Goal: Find specific page/section: Find specific page/section

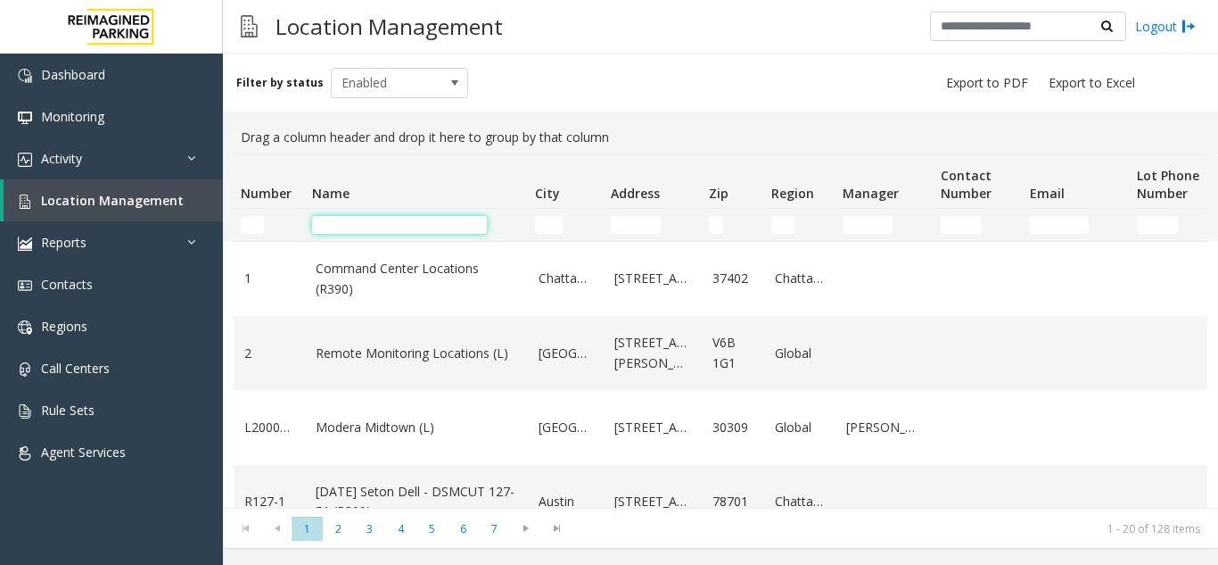
click at [384, 231] on input "Name Filter" at bounding box center [399, 225] width 175 height 18
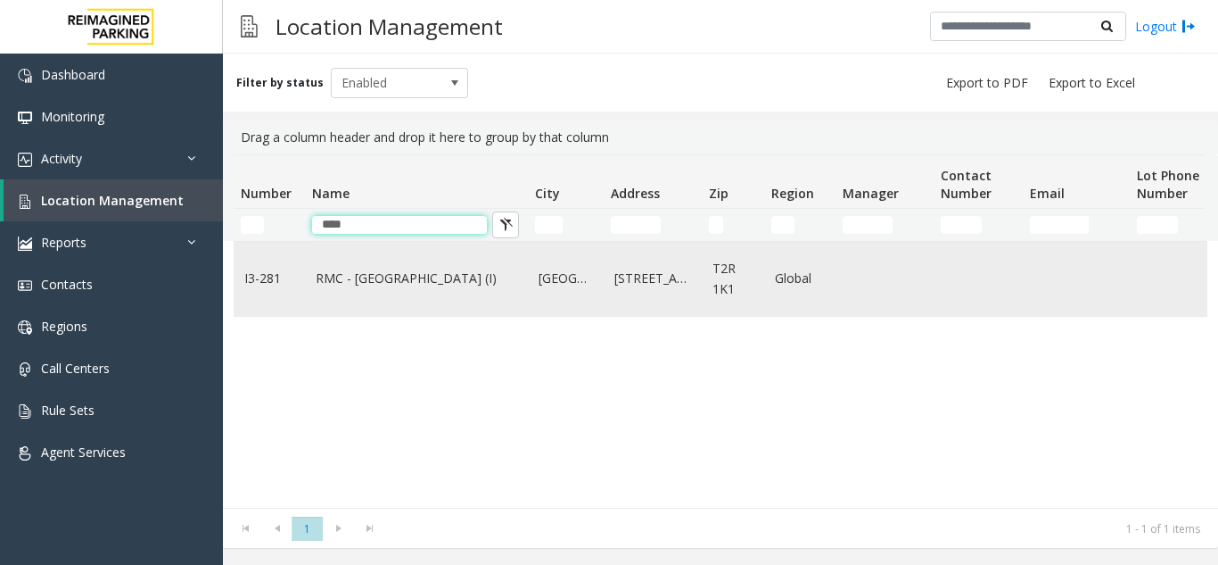
type input "****"
click at [384, 274] on link "RMC - [GEOGRAPHIC_DATA] (I)" at bounding box center [417, 278] width 202 height 20
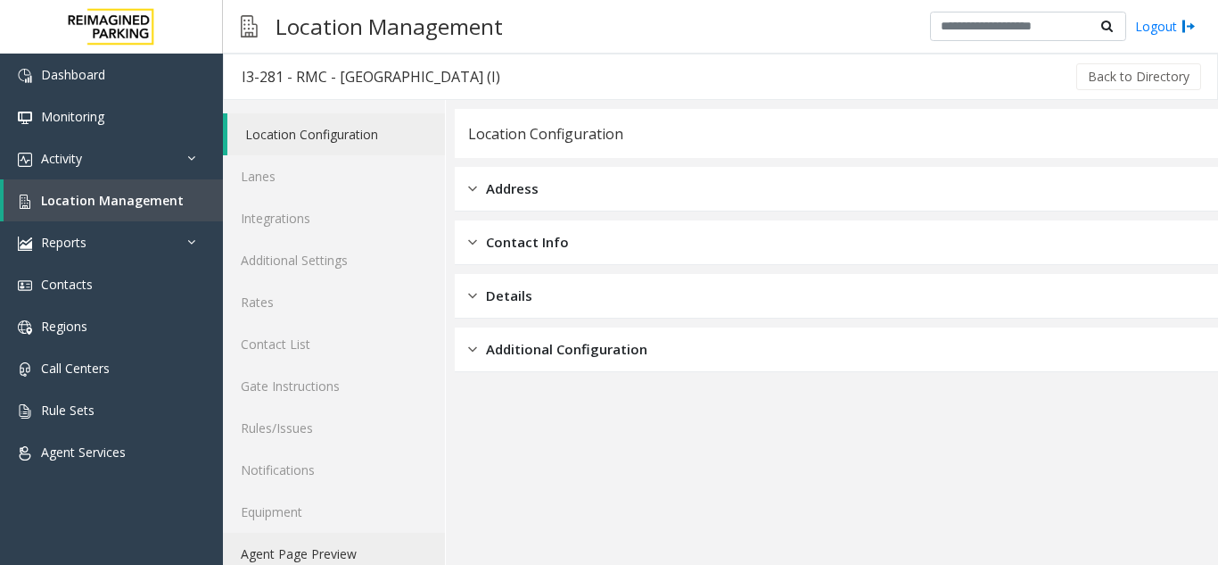
click at [316, 547] on link "Agent Page Preview" at bounding box center [334, 553] width 222 height 42
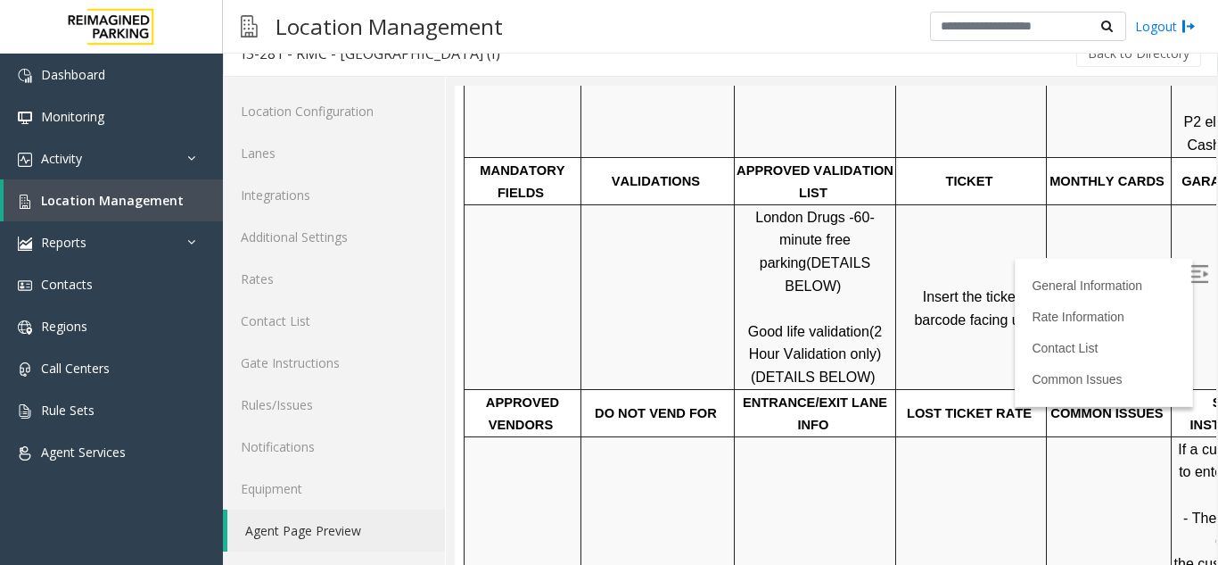
scroll to position [535, 0]
click at [755, 323] on span "Good life validation" at bounding box center [808, 330] width 121 height 15
drag, startPoint x: 751, startPoint y: 281, endPoint x: 846, endPoint y: 304, distance: 97.3
click at [846, 304] on p "London Drugs - 60-minute free parking (DETAILS BELOW) Good life validation (2 H…" at bounding box center [815, 296] width 159 height 183
copy span "Good life validation (2 Hour"
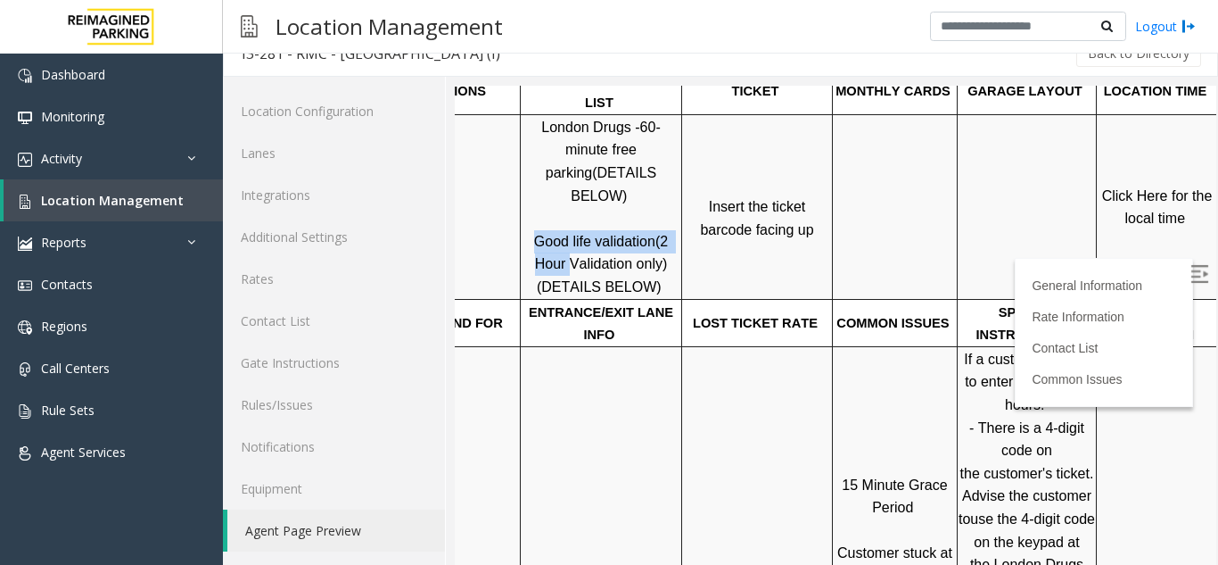
scroll to position [624, 252]
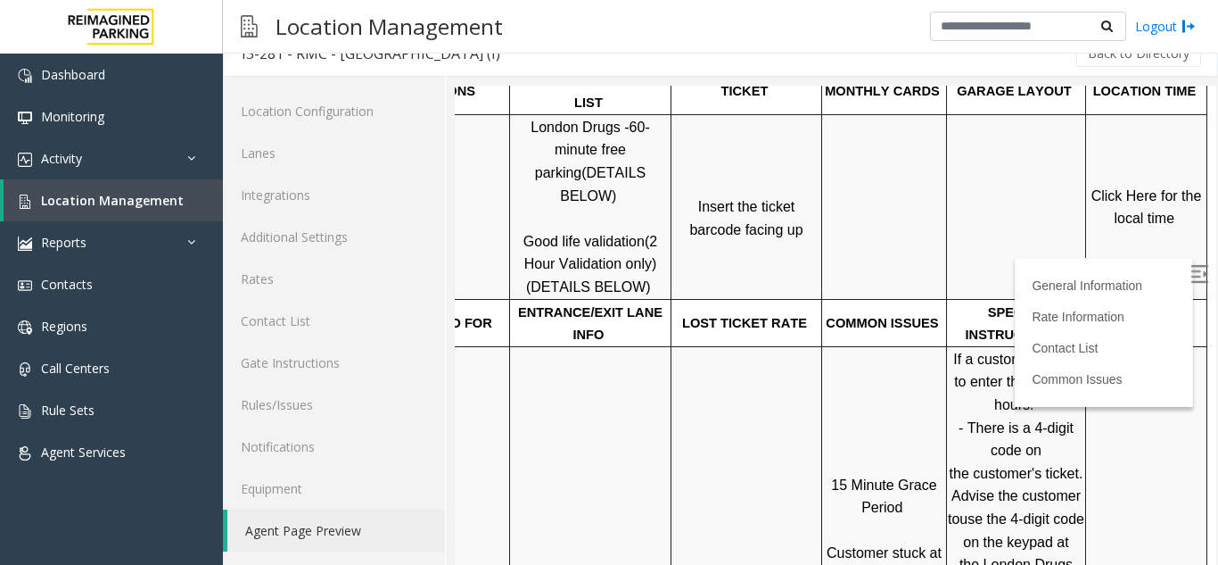
click at [1126, 194] on span "Click Here for the local time" at bounding box center [1149, 207] width 114 height 38
